Goal: Task Accomplishment & Management: Complete application form

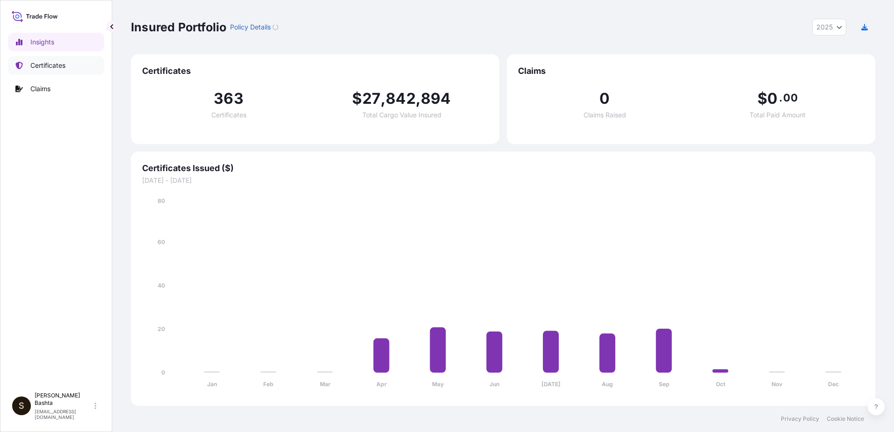
click at [57, 66] on p "Certificates" at bounding box center [47, 65] width 35 height 9
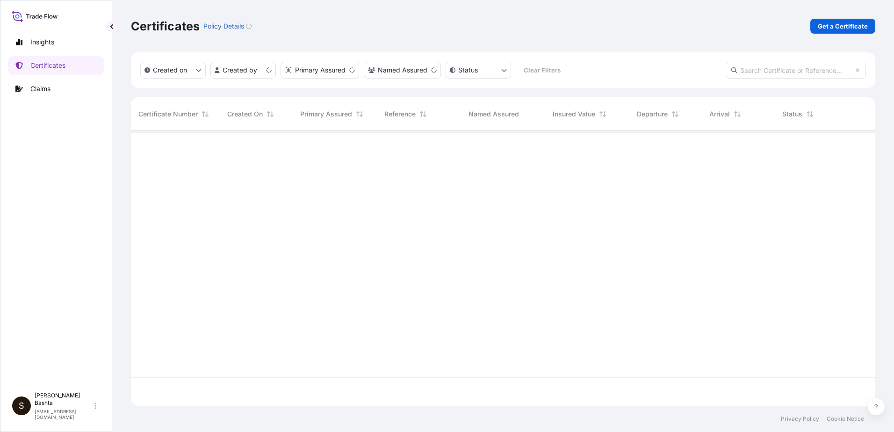
scroll to position [273, 738]
click at [835, 26] on p "Get a Certificate" at bounding box center [843, 26] width 50 height 9
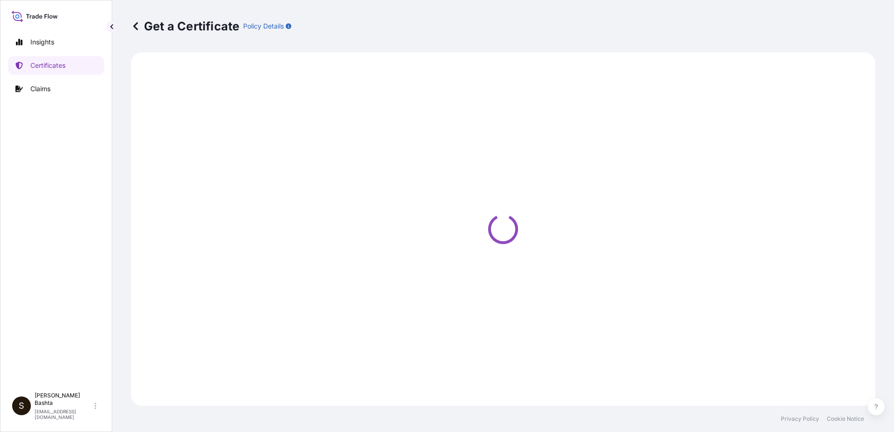
select select "Barge"
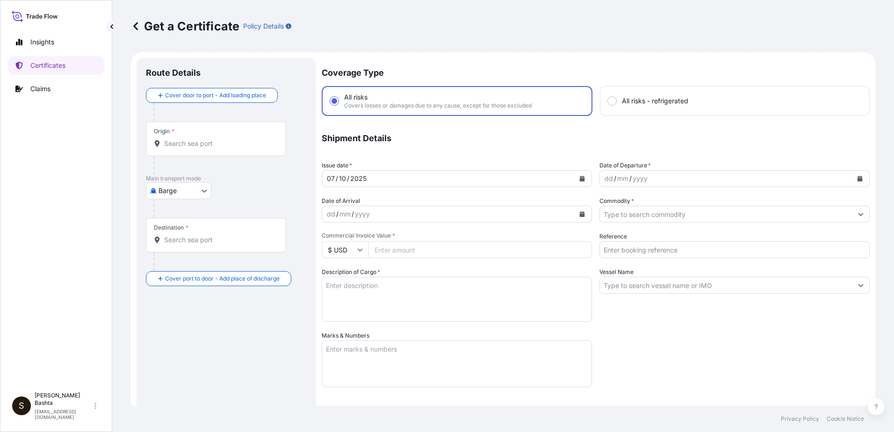
click at [195, 138] on div "Origin *" at bounding box center [216, 139] width 140 height 35
click at [195, 139] on input "Origin *" at bounding box center [219, 143] width 110 height 9
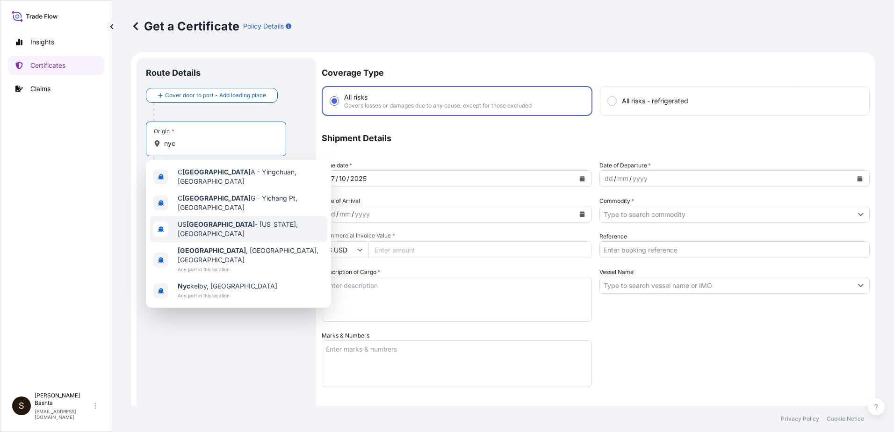
click at [220, 223] on span "US [GEOGRAPHIC_DATA] - [US_STATE], [GEOGRAPHIC_DATA]" at bounding box center [251, 229] width 146 height 19
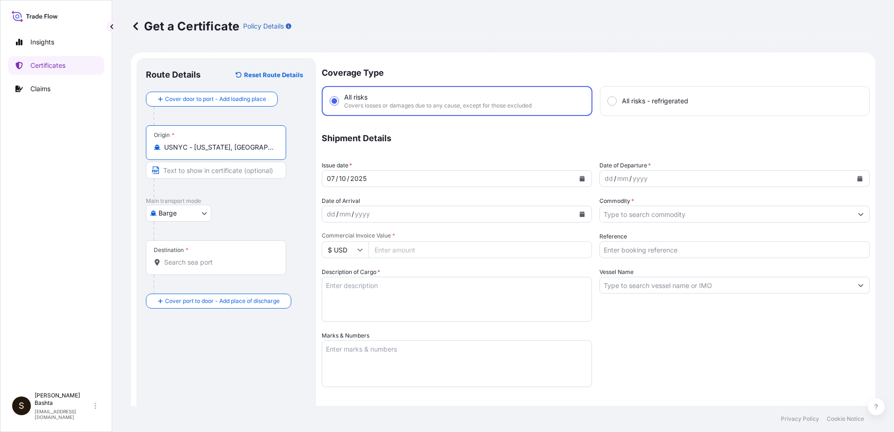
type input "USNYC - [US_STATE], [GEOGRAPHIC_DATA]"
click at [202, 213] on body "0 options available. 5 options available. Insights Certificates Claims S [PERSO…" at bounding box center [447, 216] width 894 height 432
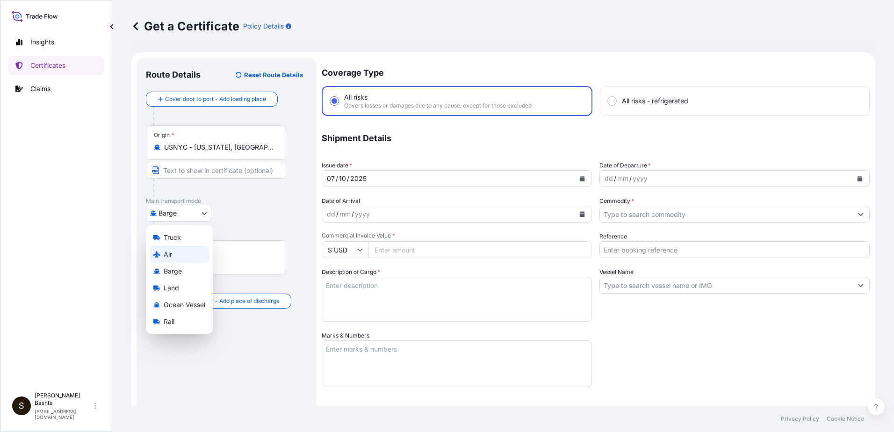
click at [173, 254] on div "Air" at bounding box center [179, 254] width 59 height 17
select select "Air"
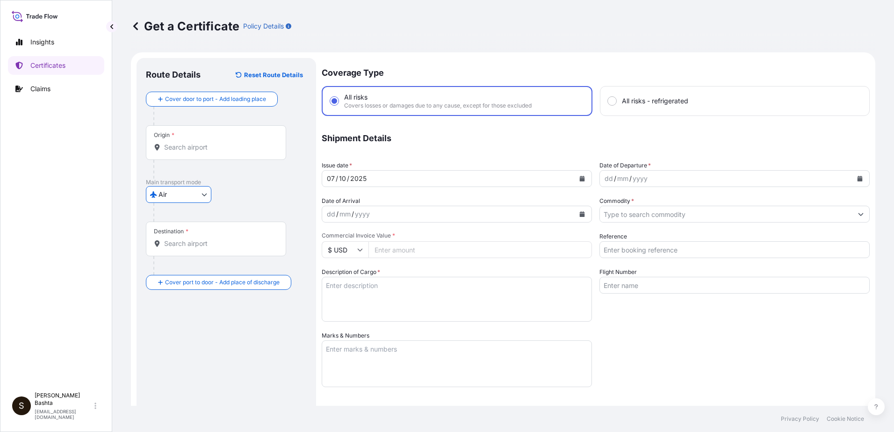
click at [177, 248] on div "Destination *" at bounding box center [216, 239] width 140 height 35
click at [177, 248] on input "Destination *" at bounding box center [219, 243] width 110 height 9
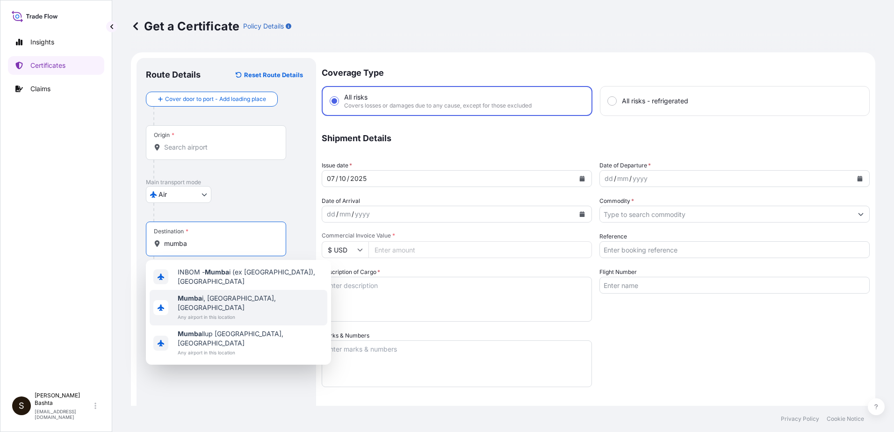
click at [224, 295] on span "[GEOGRAPHIC_DATA] i, [GEOGRAPHIC_DATA], [GEOGRAPHIC_DATA]" at bounding box center [251, 303] width 146 height 19
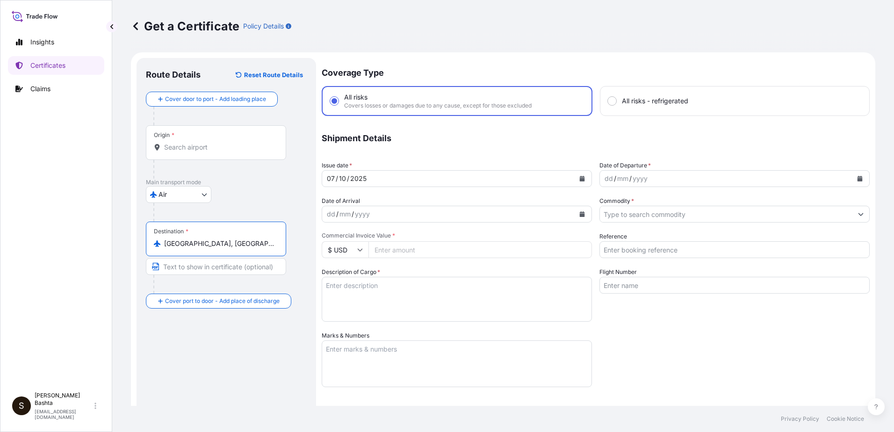
type input "[GEOGRAPHIC_DATA], [GEOGRAPHIC_DATA], [GEOGRAPHIC_DATA]"
click at [604, 180] on div "dd" at bounding box center [609, 178] width 10 height 11
click at [859, 215] on icon "Show suggestions" at bounding box center [861, 214] width 5 height 3
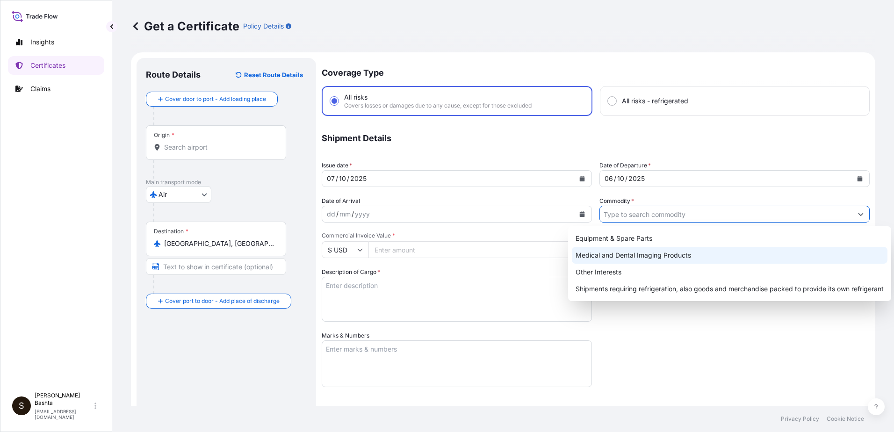
click at [666, 258] on div "Medical and Dental Imaging Products" at bounding box center [730, 255] width 316 height 17
type input "Medical and Dental Imaging Products"
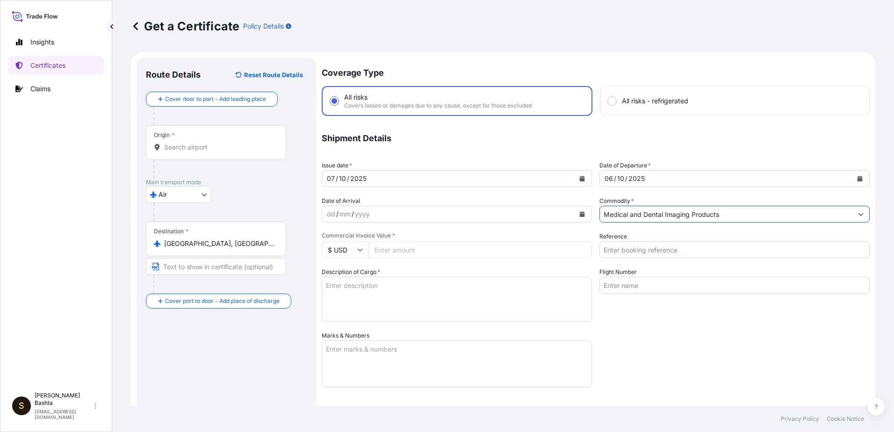
click at [623, 253] on input "Reference" at bounding box center [735, 249] width 270 height 17
type input "21244509"
click at [388, 251] on input "Commercial Invoice Value *" at bounding box center [481, 249] width 224 height 17
type input "1"
type input "336.00"
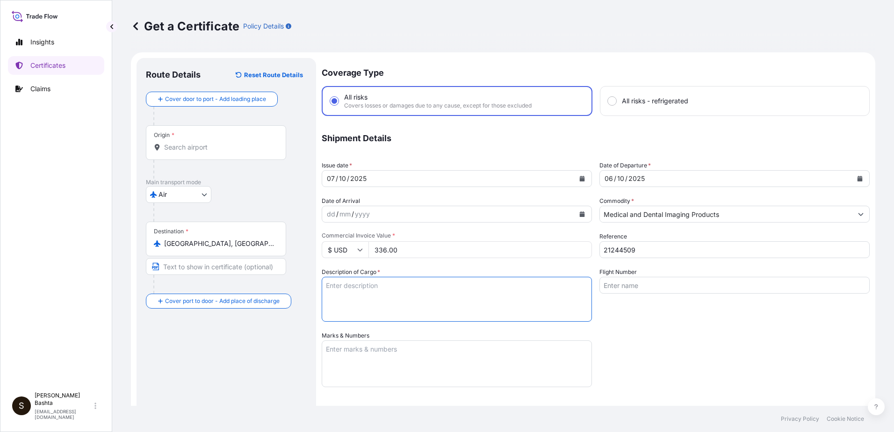
click at [332, 288] on textarea "Description of Cargo *" at bounding box center [457, 299] width 270 height 45
type textarea "MEDICAL AND DENTAL IMAGING PRODUCTS"
click at [379, 348] on textarea "Marks & Numbers" at bounding box center [457, 364] width 270 height 47
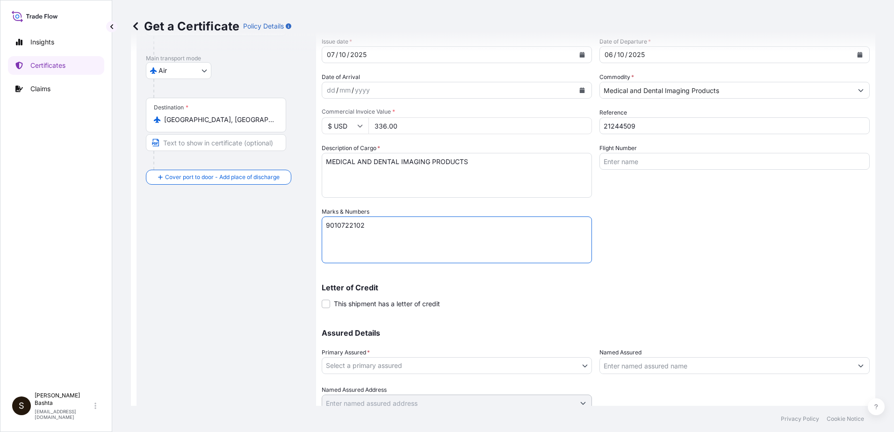
scroll to position [140, 0]
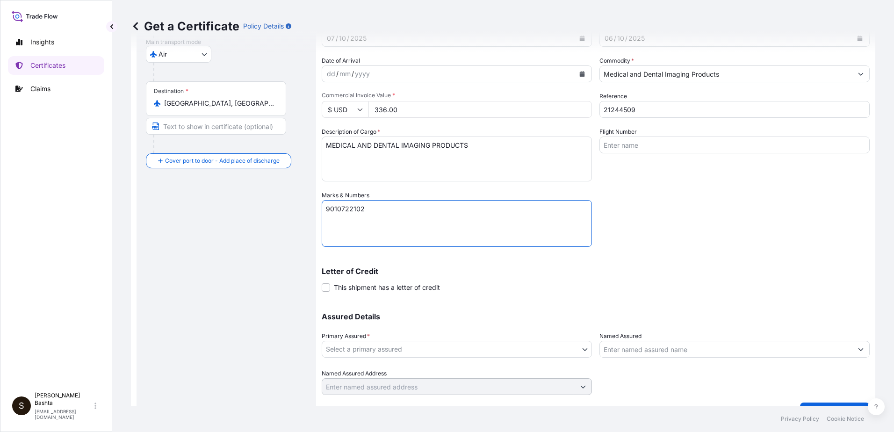
type textarea "9010722102"
click at [581, 349] on body "Insights Certificates Claims S [PERSON_NAME] [PERSON_NAME][EMAIL_ADDRESS][PERSO…" at bounding box center [447, 216] width 894 height 432
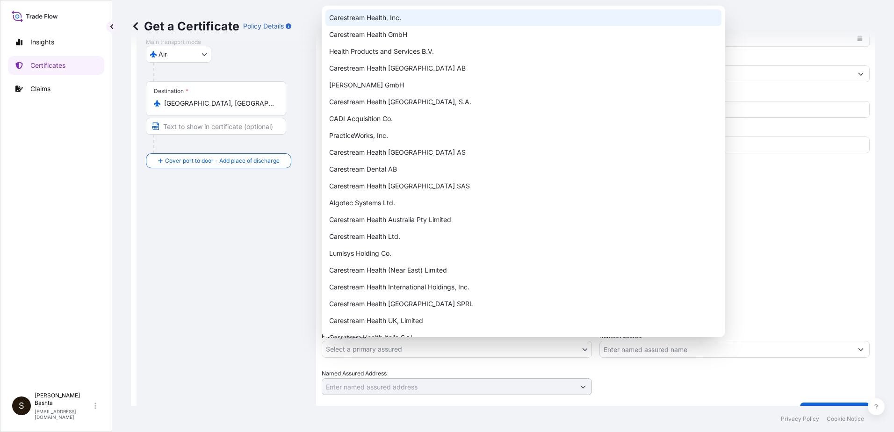
click at [401, 21] on div "Carestream Health, Inc." at bounding box center [524, 17] width 396 height 17
select select "32008"
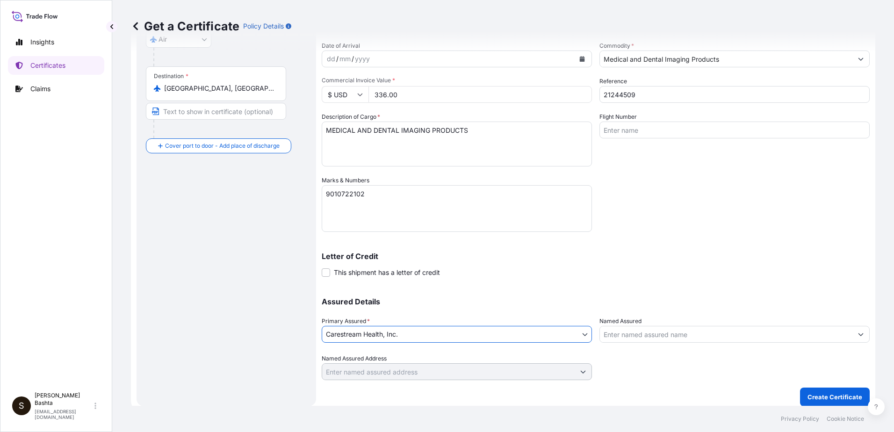
scroll to position [161, 0]
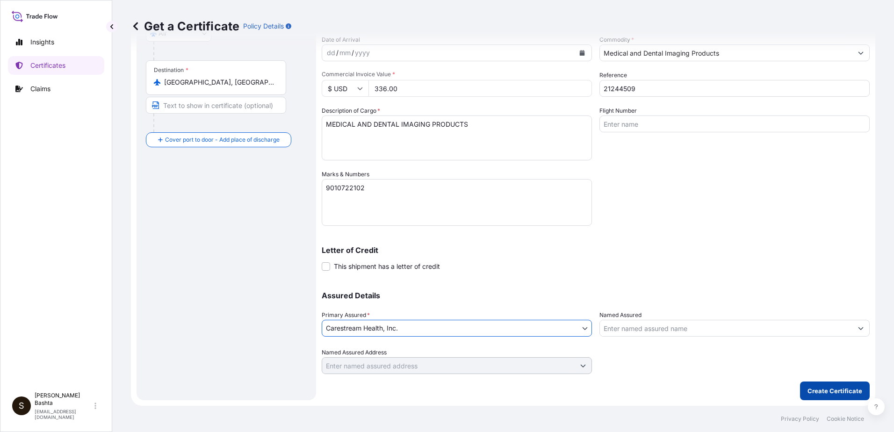
click at [849, 386] on button "Create Certificate" at bounding box center [835, 391] width 70 height 19
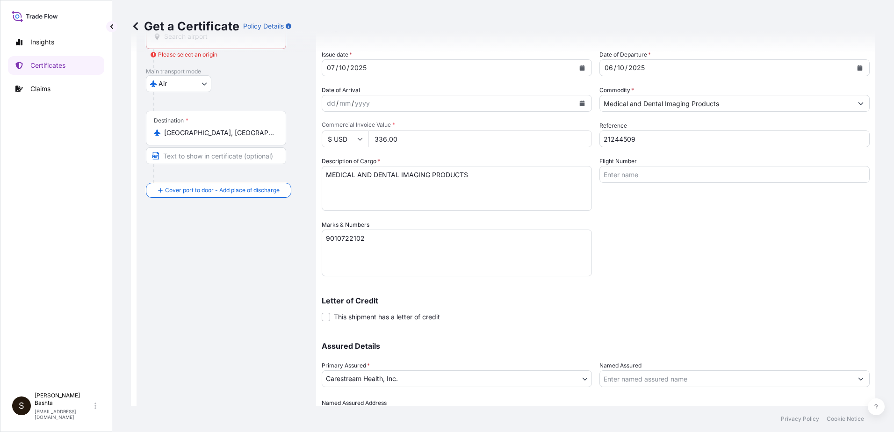
scroll to position [0, 0]
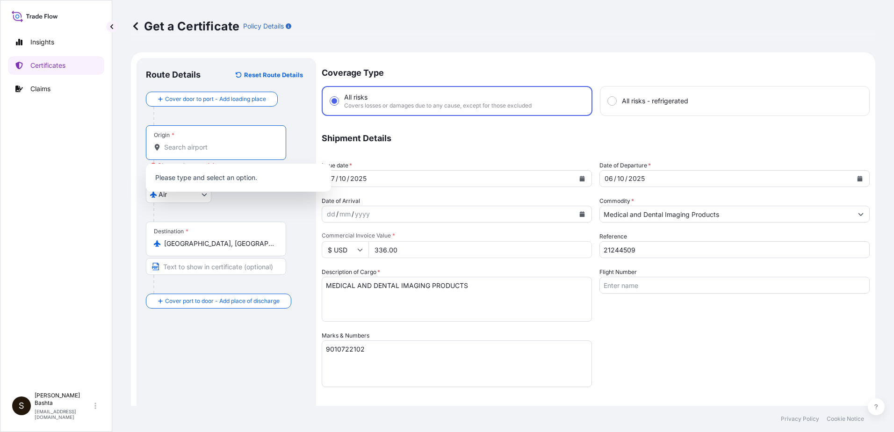
click at [200, 147] on input "Origin * Please select an origin" at bounding box center [219, 147] width 110 height 9
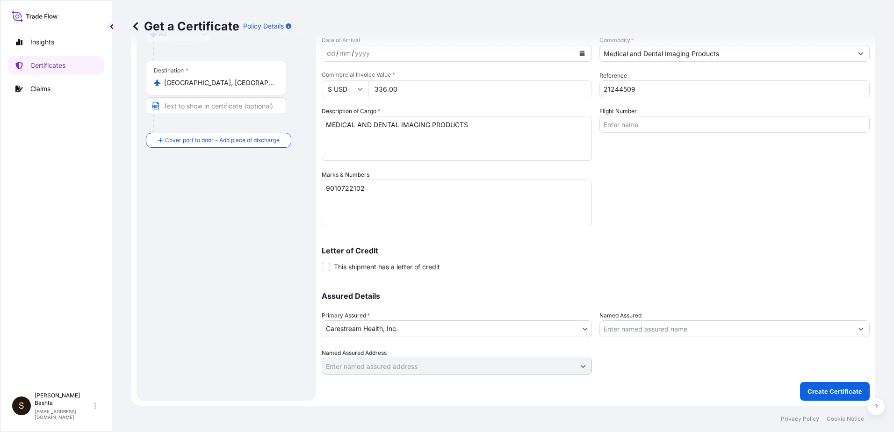
scroll to position [161, 0]
click at [831, 391] on p "Create Certificate" at bounding box center [835, 390] width 55 height 9
click at [826, 392] on p "Create Certificate" at bounding box center [835, 390] width 55 height 9
click at [822, 392] on p "Create Certificate" at bounding box center [835, 390] width 55 height 9
click at [808, 387] on p "Create Certificate" at bounding box center [835, 390] width 55 height 9
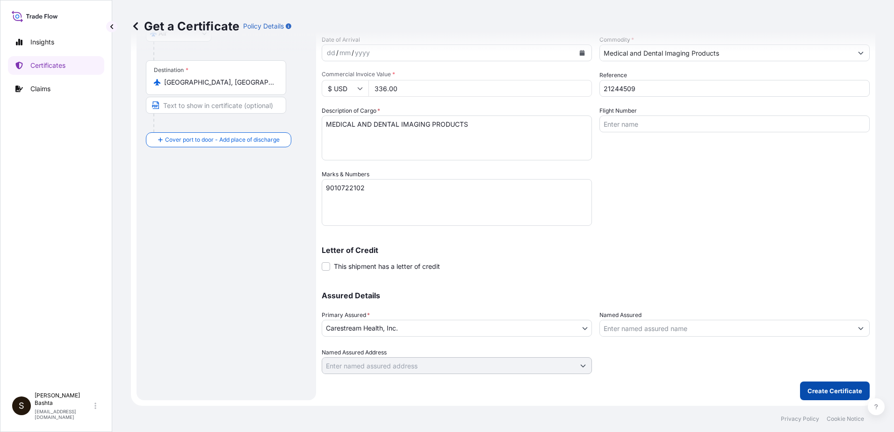
click at [812, 395] on p "Create Certificate" at bounding box center [835, 390] width 55 height 9
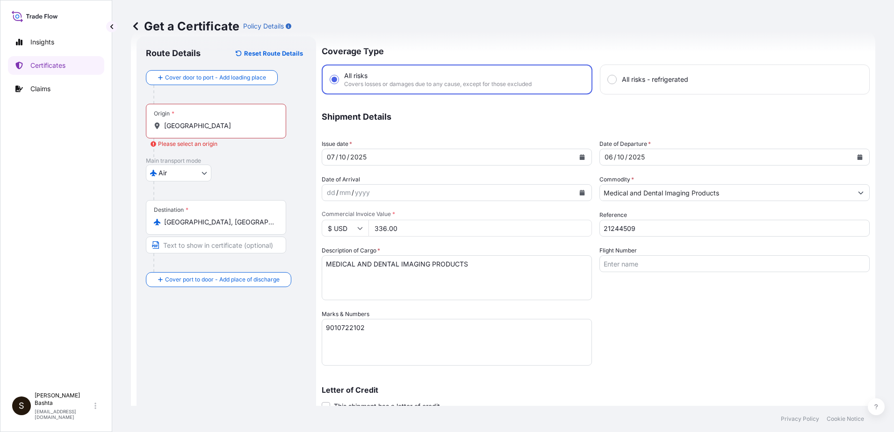
scroll to position [21, 0]
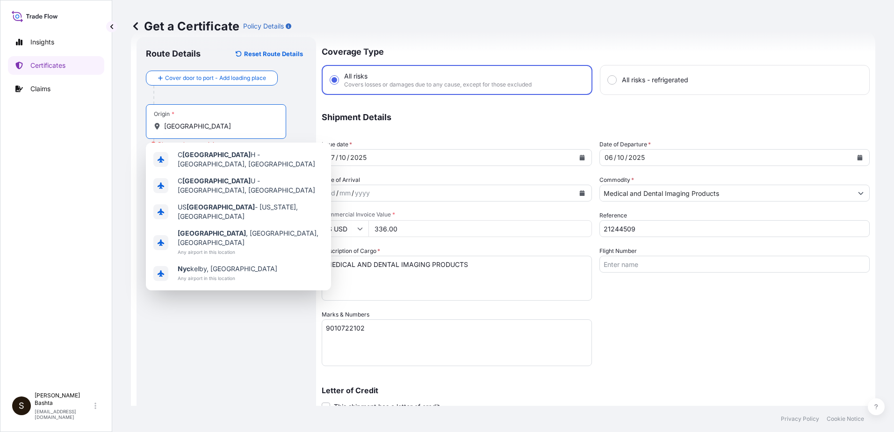
drag, startPoint x: 183, startPoint y: 123, endPoint x: 156, endPoint y: 115, distance: 28.3
click at [156, 117] on div "Origin * [GEOGRAPHIC_DATA]" at bounding box center [216, 121] width 140 height 35
click at [257, 203] on span "US [GEOGRAPHIC_DATA] - [US_STATE], [GEOGRAPHIC_DATA]" at bounding box center [251, 212] width 146 height 19
type input "USNYC - [US_STATE], [GEOGRAPHIC_DATA]"
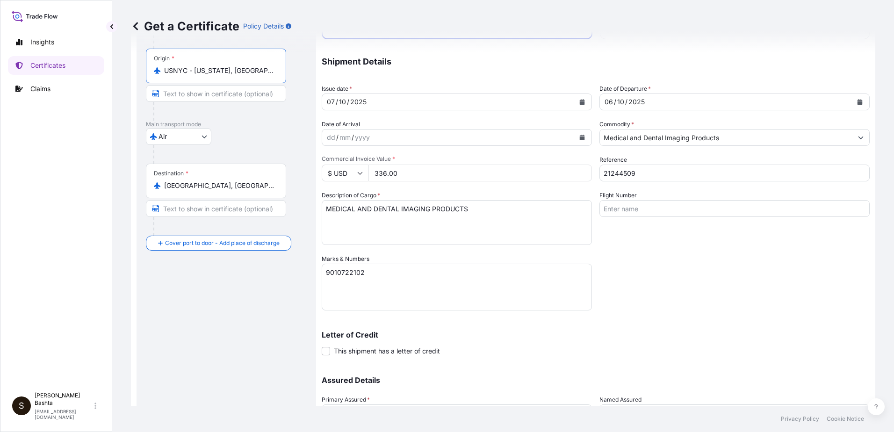
scroll to position [161, 0]
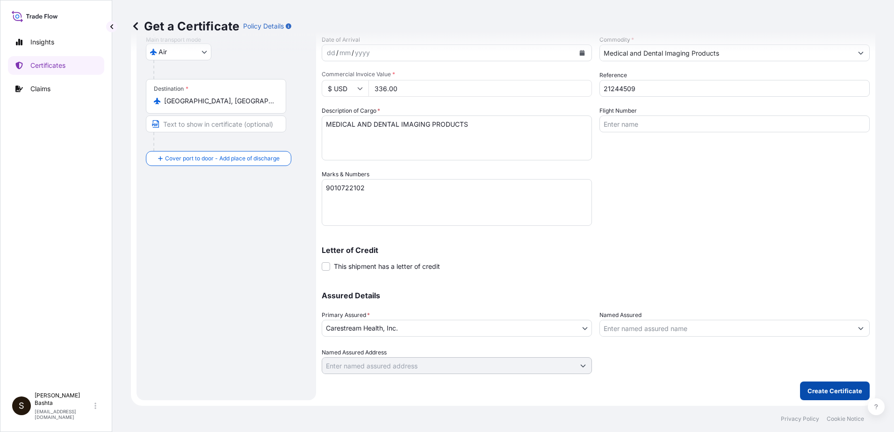
click at [838, 392] on p "Create Certificate" at bounding box center [835, 390] width 55 height 9
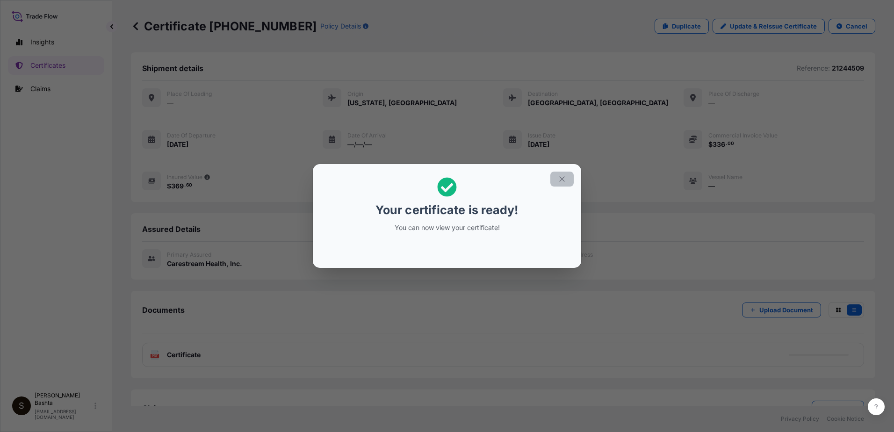
click at [561, 181] on icon "button" at bounding box center [561, 178] width 5 height 5
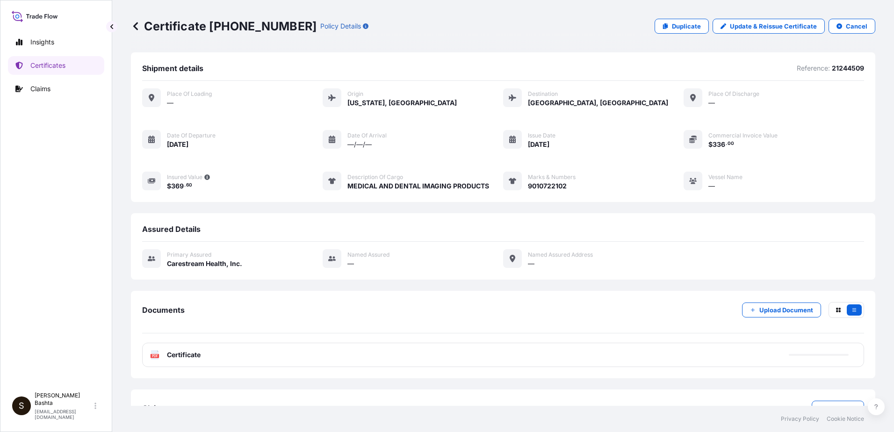
click at [155, 355] on text "PDF" at bounding box center [155, 356] width 6 height 3
click at [156, 354] on icon at bounding box center [155, 354] width 8 height 9
drag, startPoint x: 151, startPoint y: 378, endPoint x: 151, endPoint y: 372, distance: 5.2
click at [151, 374] on div "Documents Upload Document PDF Certificate" at bounding box center [503, 334] width 745 height 87
click at [154, 357] on text "PDF" at bounding box center [155, 356] width 6 height 3
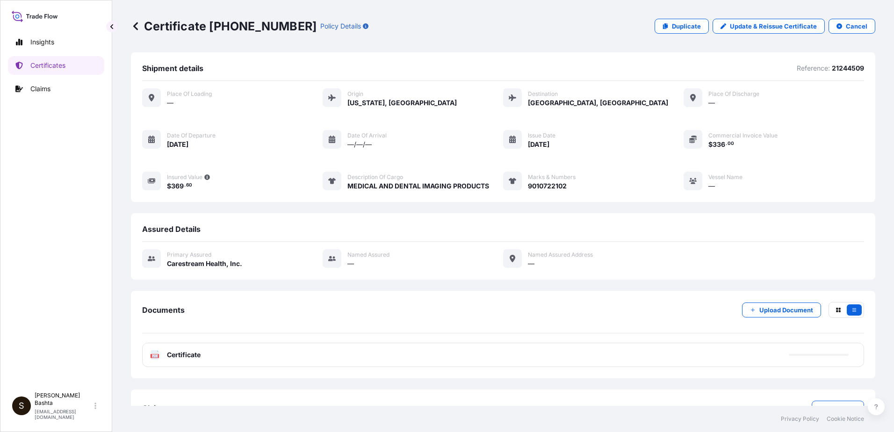
click at [154, 357] on text "PDF" at bounding box center [155, 356] width 6 height 3
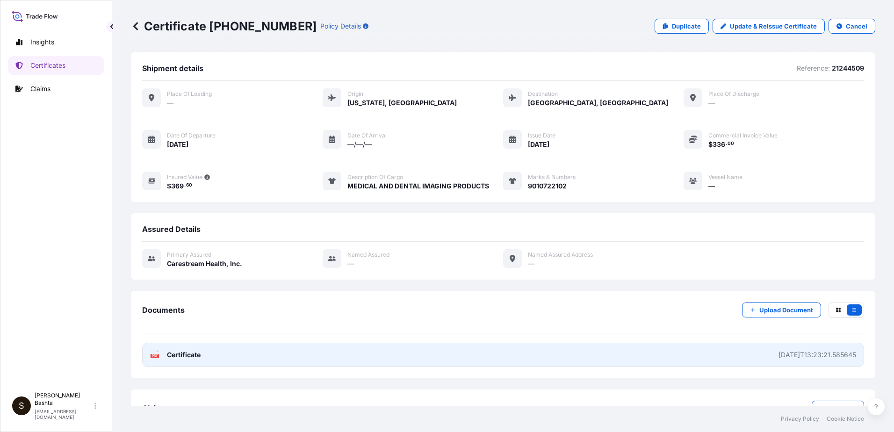
click at [154, 357] on text "PDF" at bounding box center [155, 356] width 6 height 3
